Goal: Transaction & Acquisition: Obtain resource

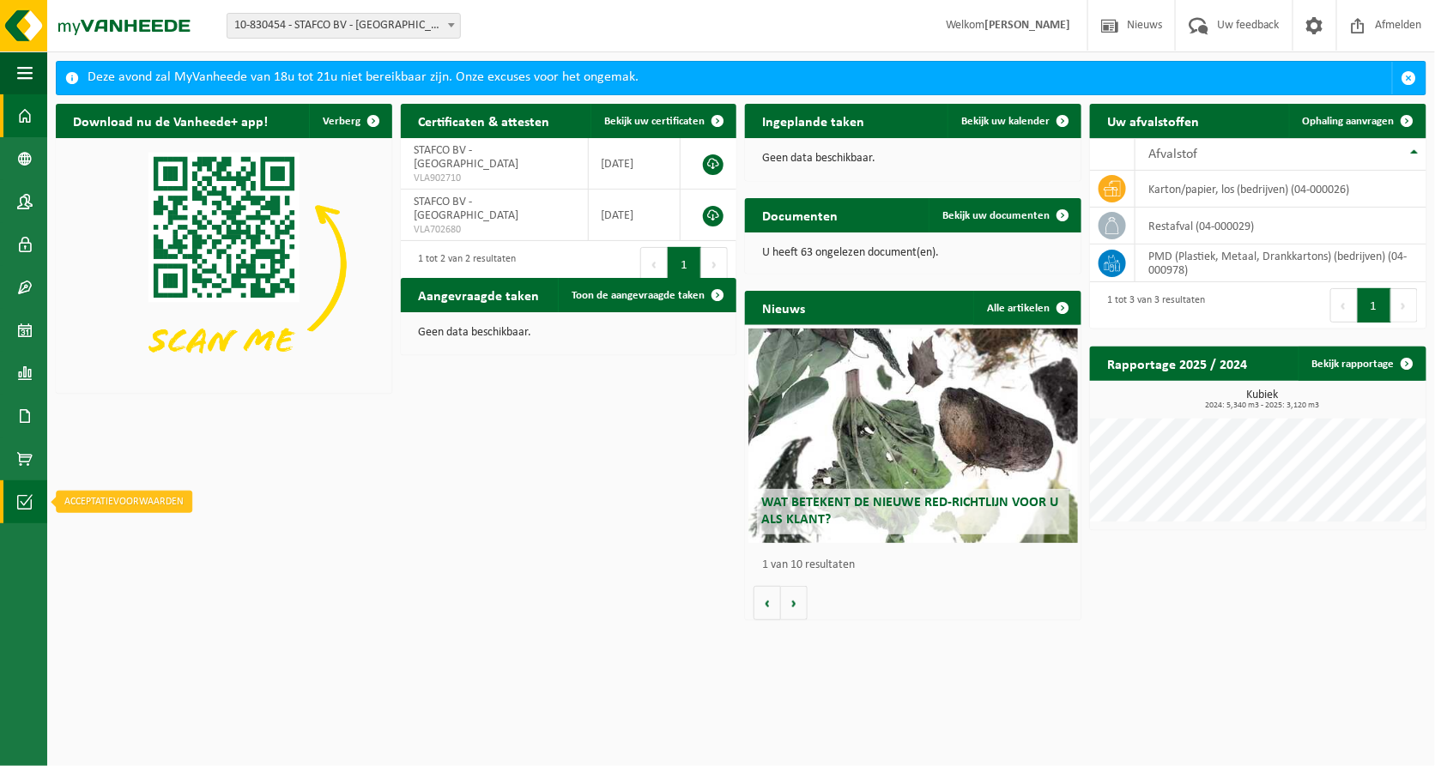
click at [24, 499] on span at bounding box center [24, 502] width 15 height 43
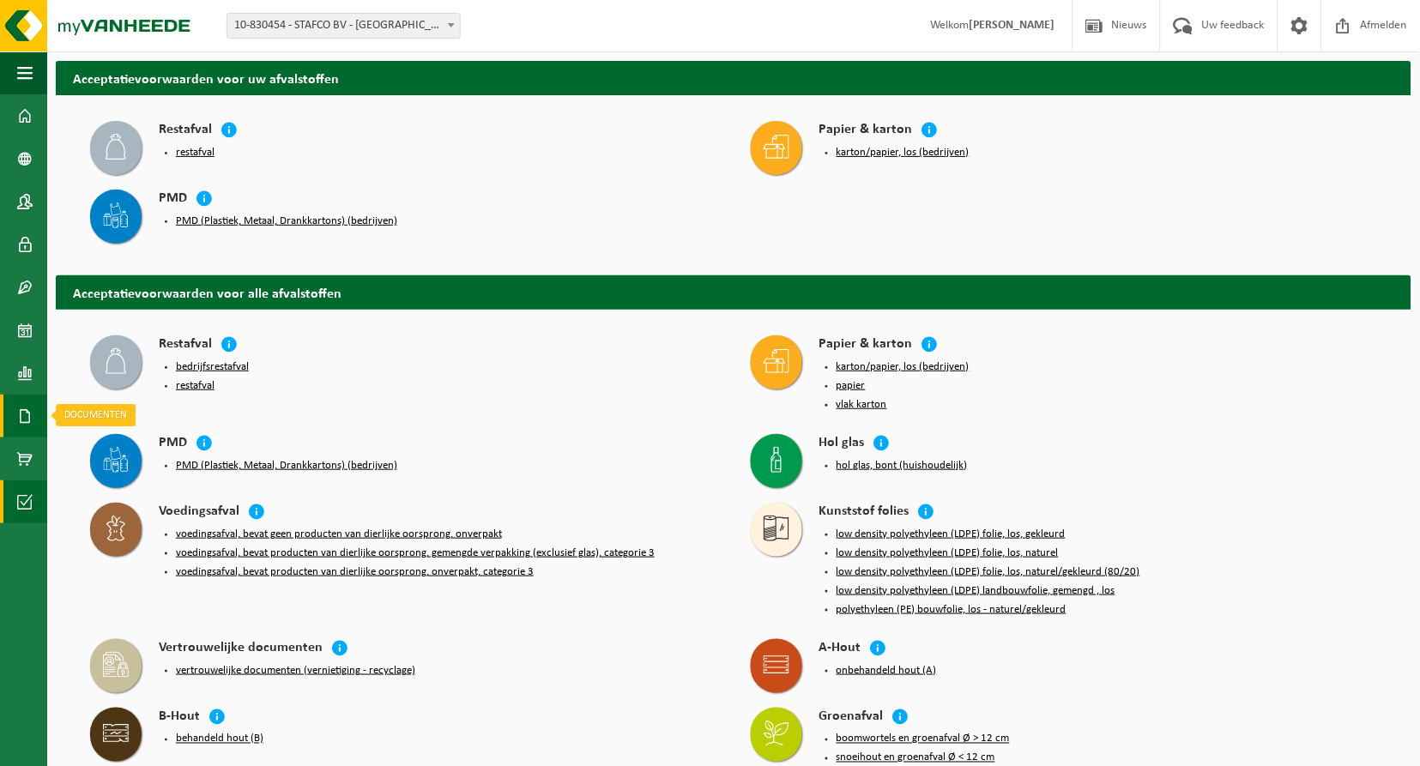
click at [25, 412] on span at bounding box center [24, 416] width 15 height 43
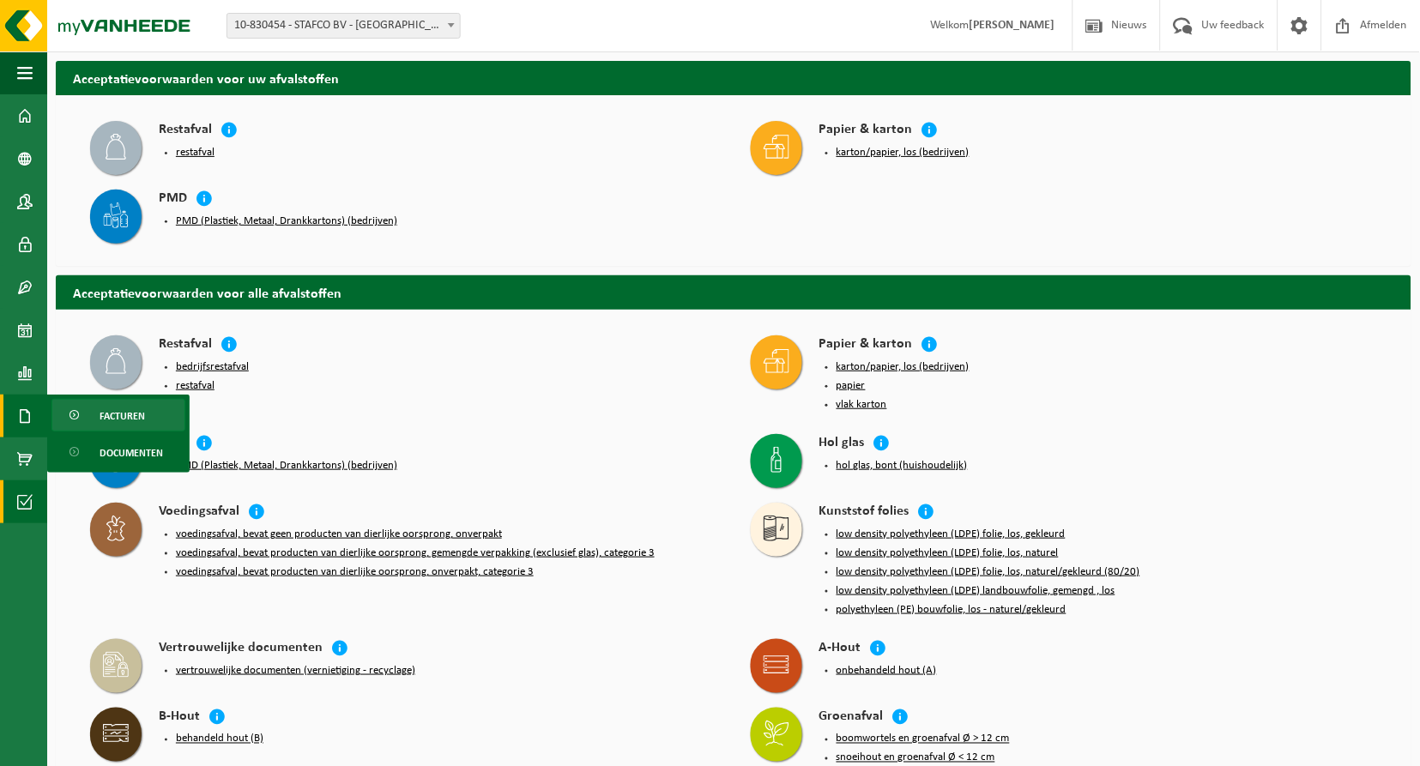
click at [127, 413] on span "Facturen" at bounding box center [122, 416] width 45 height 33
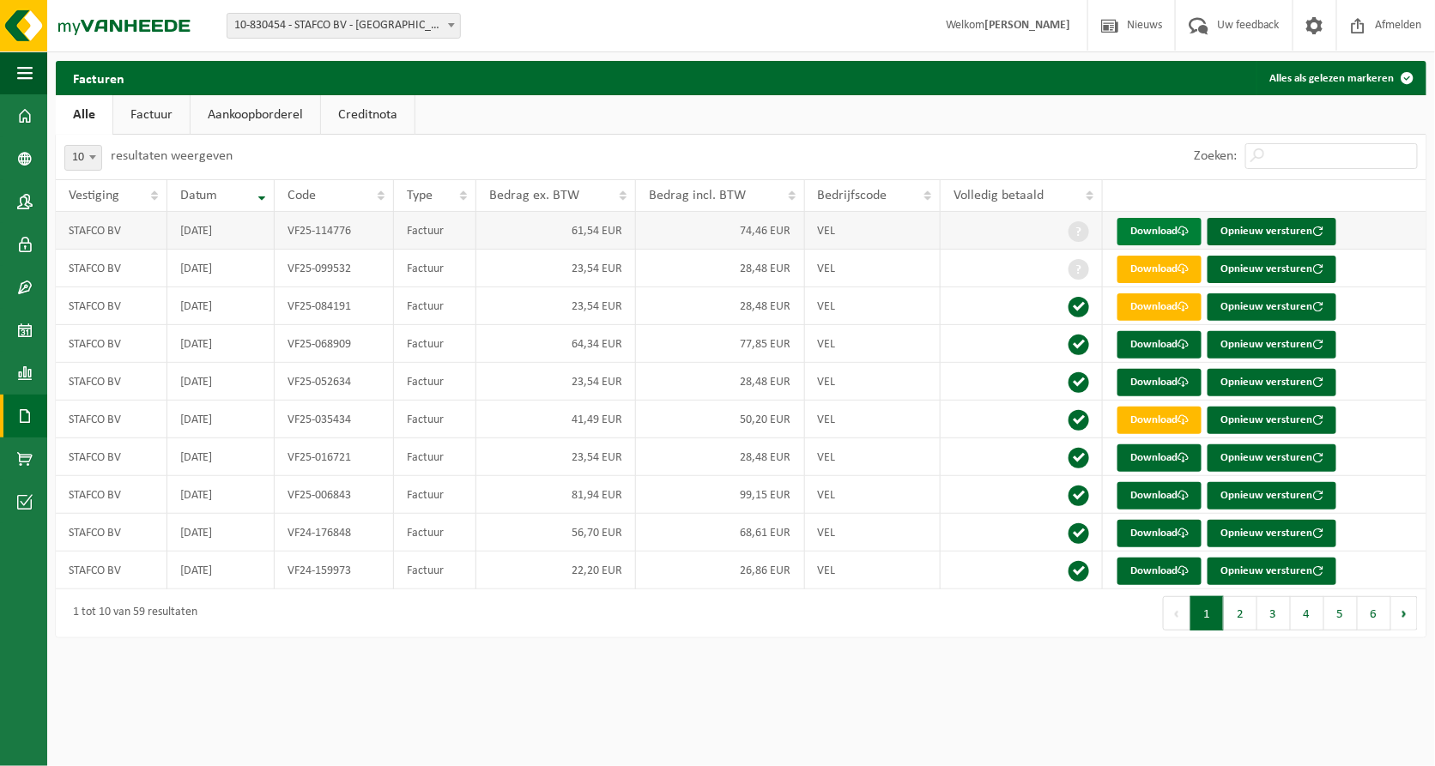
click at [1157, 229] on link "Download" at bounding box center [1159, 231] width 84 height 27
